Goal: Information Seeking & Learning: Check status

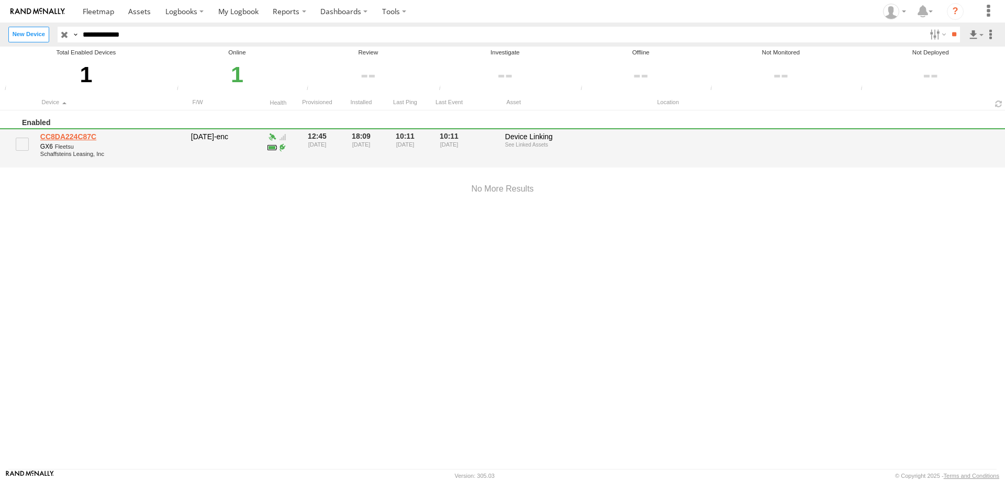
click at [81, 141] on link "CC8DA224C87C" at bounding box center [111, 136] width 143 height 9
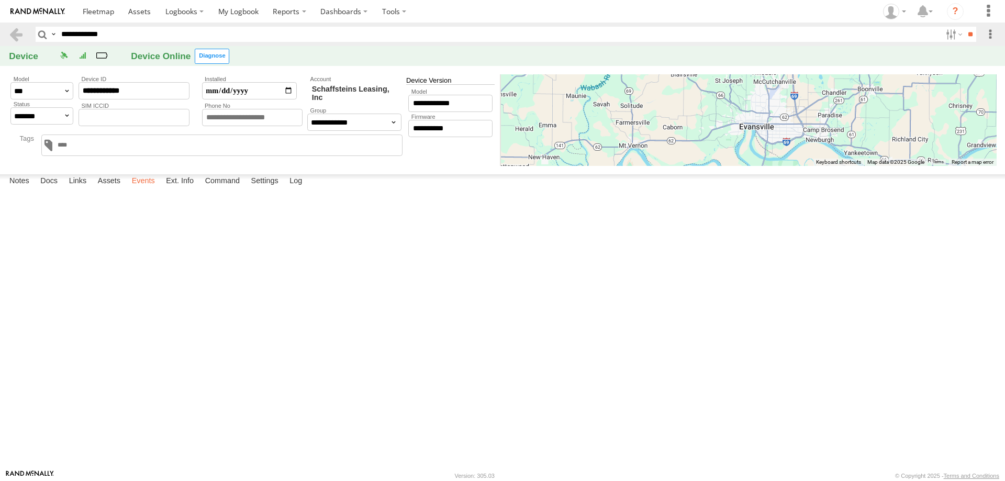
click at [157, 189] on label "Events" at bounding box center [144, 181] width 34 height 15
click at [87, 189] on label "Links" at bounding box center [78, 181] width 28 height 15
